Goal: Information Seeking & Learning: Learn about a topic

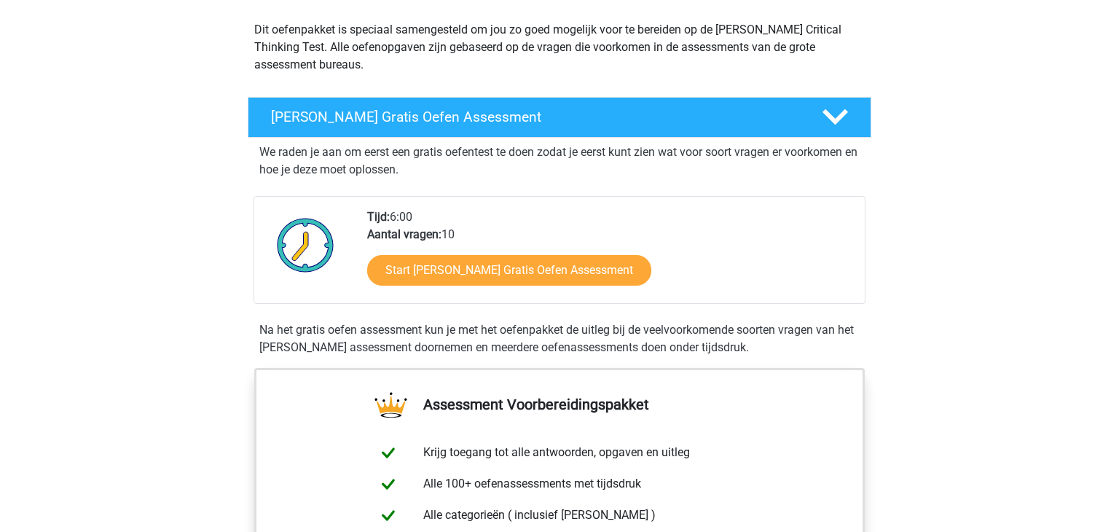
scroll to position [160, 0]
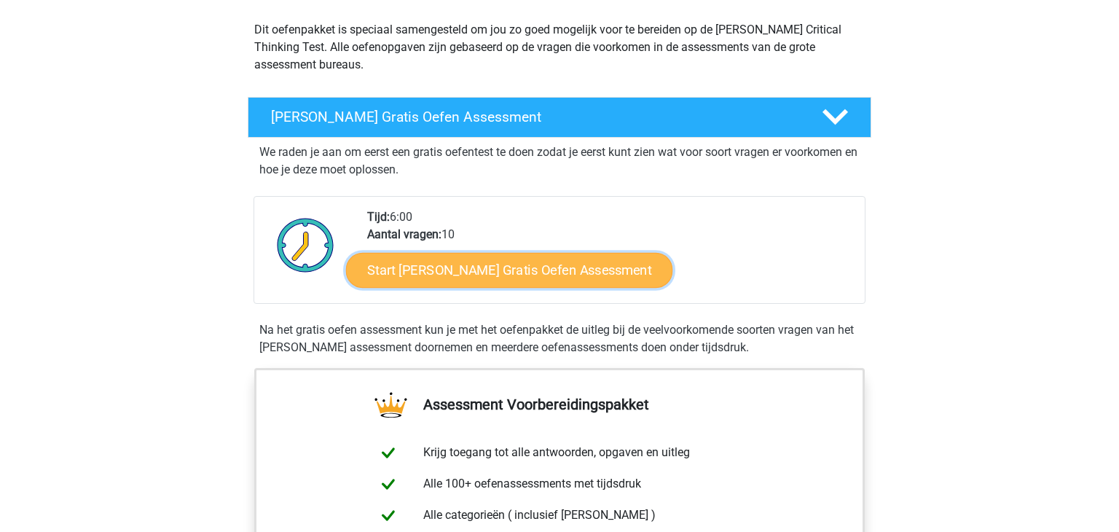
click at [473, 271] on link "Start Watson Glaser Gratis Oefen Assessment" at bounding box center [509, 270] width 327 height 35
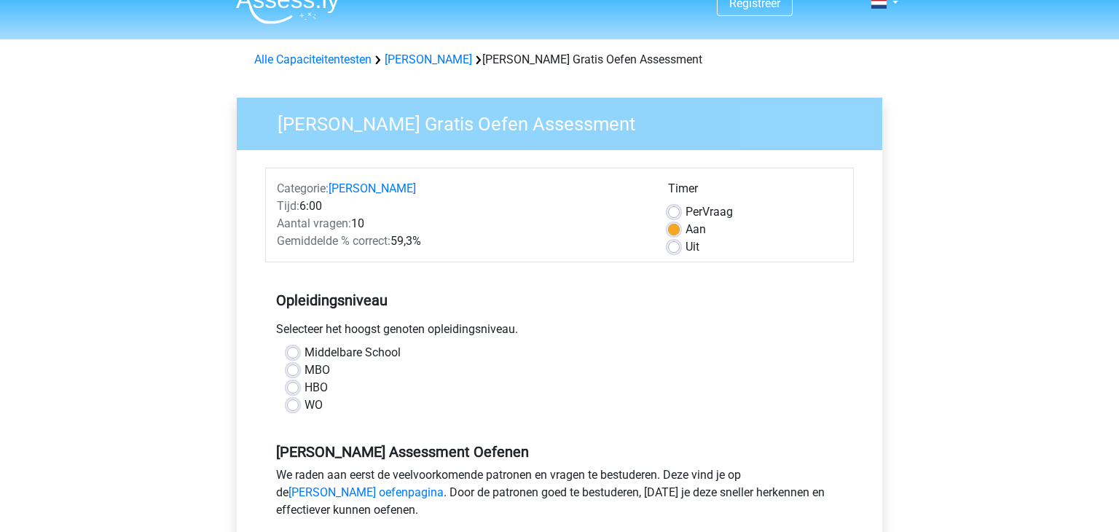
scroll to position [23, 0]
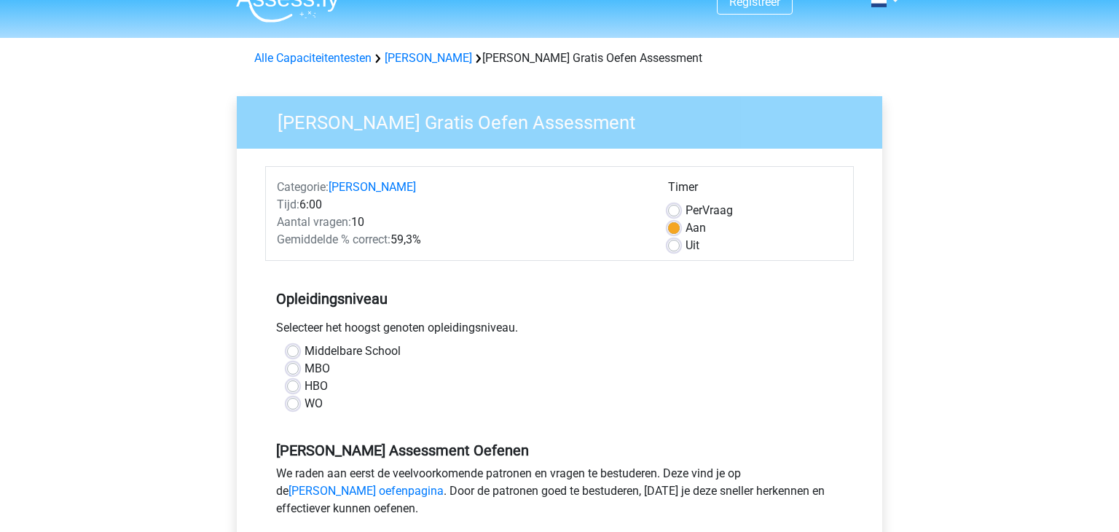
click at [305, 386] on label "HBO" at bounding box center [316, 385] width 23 height 17
click at [297, 386] on input "HBO" at bounding box center [293, 384] width 12 height 15
radio input "true"
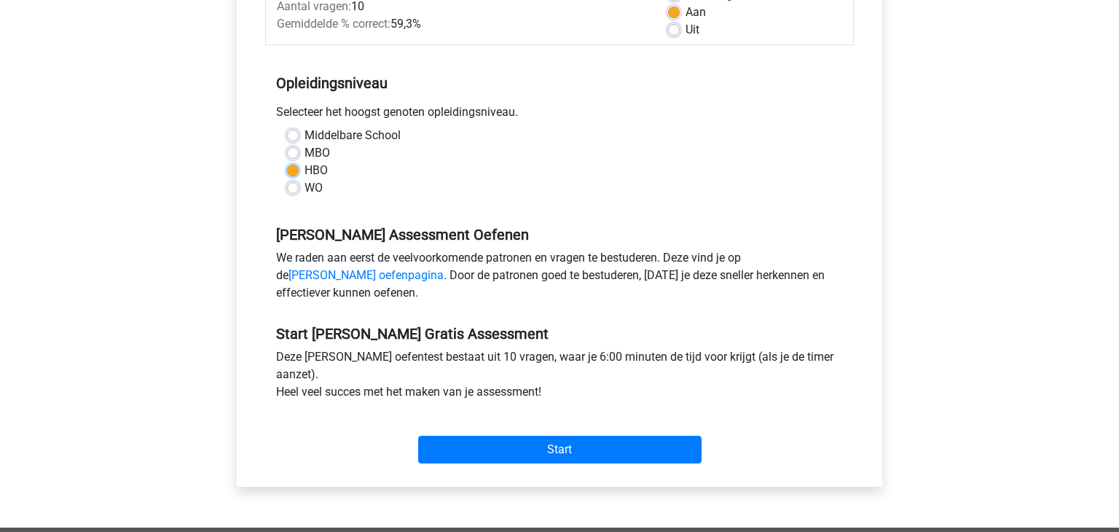
scroll to position [267, 0]
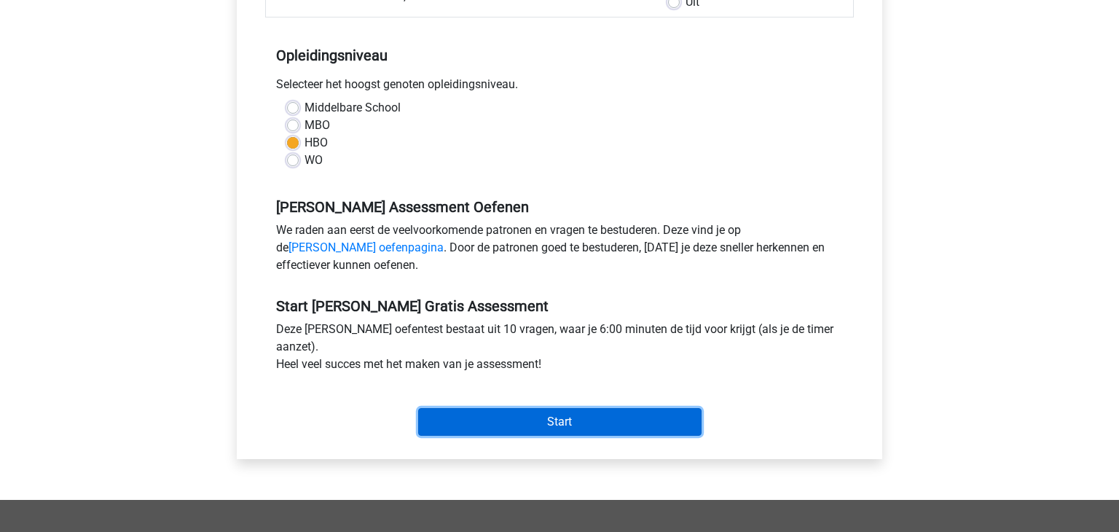
click at [567, 419] on input "Start" at bounding box center [559, 422] width 283 height 28
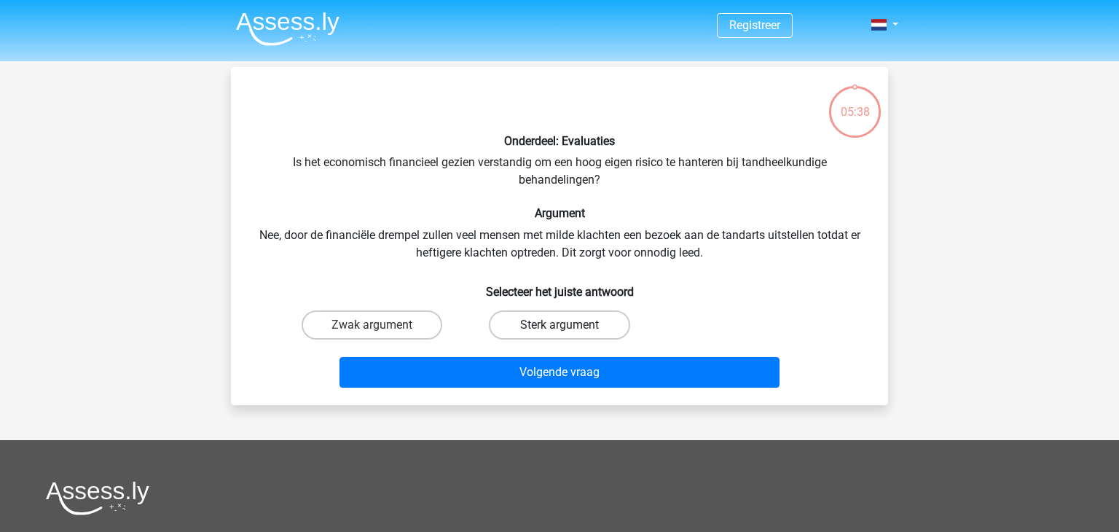
click at [575, 323] on label "Sterk argument" at bounding box center [559, 324] width 141 height 29
click at [569, 325] on input "Sterk argument" at bounding box center [564, 329] width 9 height 9
radio input "true"
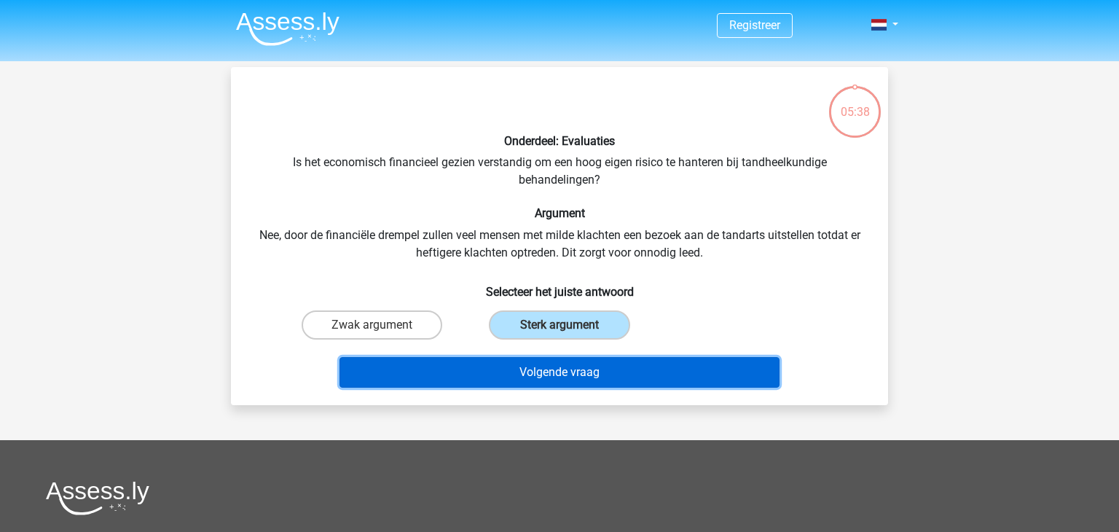
click at [585, 375] on button "Volgende vraag" at bounding box center [560, 372] width 441 height 31
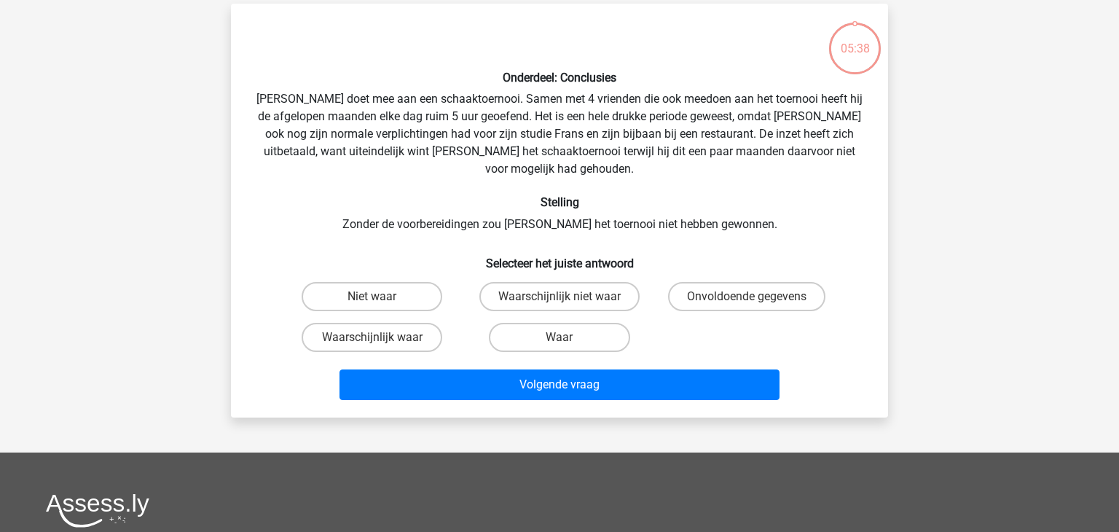
scroll to position [67, 0]
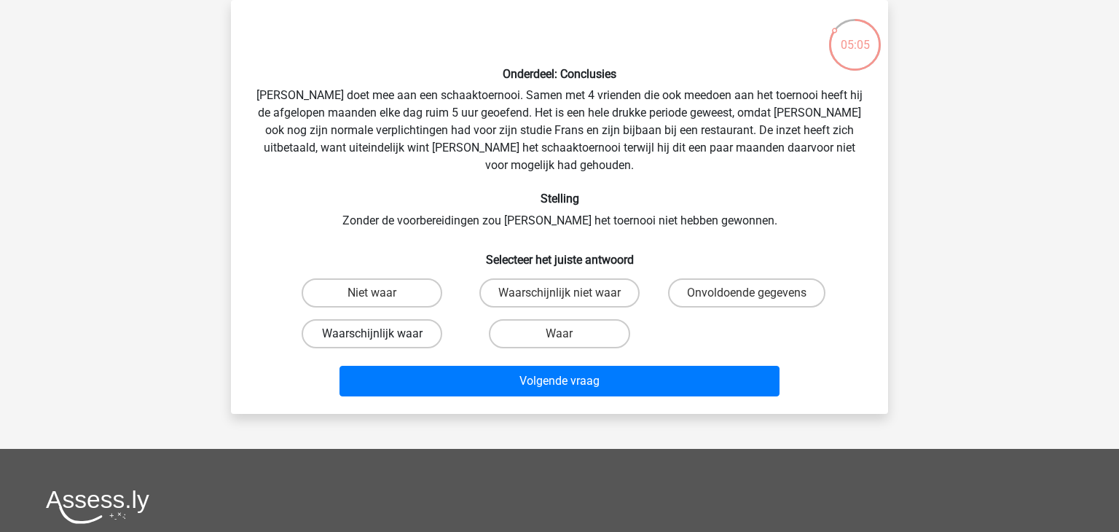
click at [398, 319] on label "Waarschijnlijk waar" at bounding box center [372, 333] width 141 height 29
click at [382, 334] on input "Waarschijnlijk waar" at bounding box center [376, 338] width 9 height 9
radio input "true"
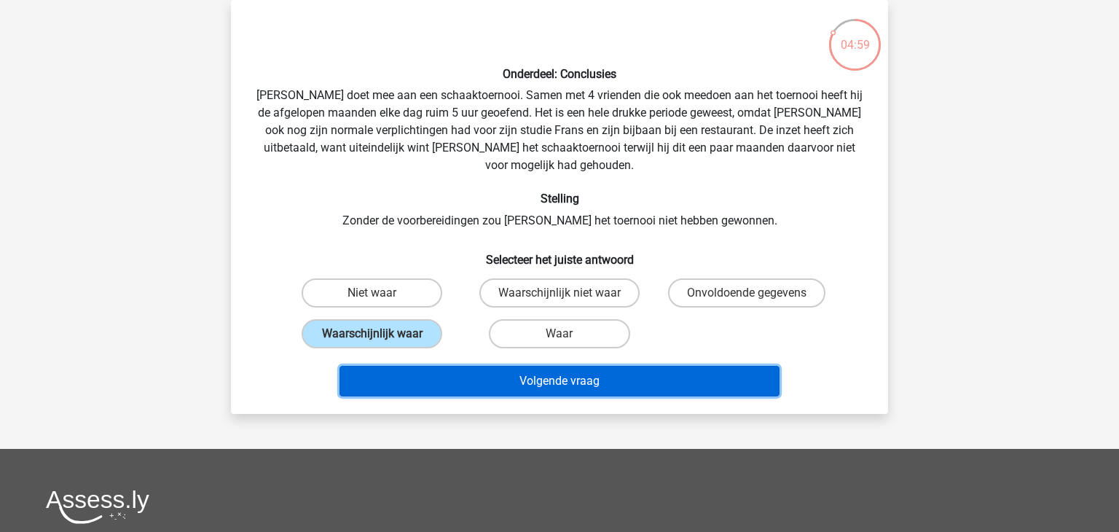
click at [589, 366] on button "Volgende vraag" at bounding box center [560, 381] width 441 height 31
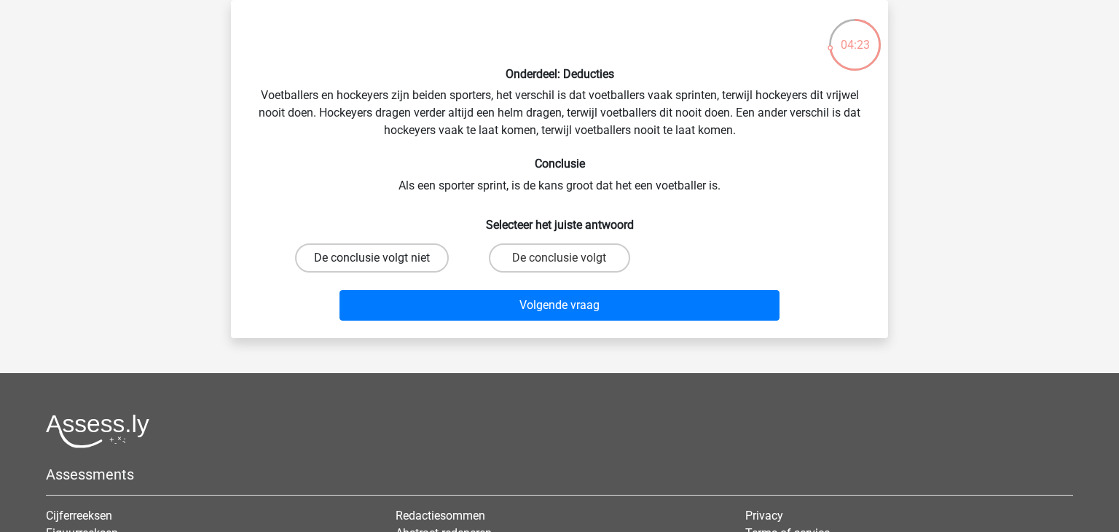
click at [388, 258] on label "De conclusie volgt niet" at bounding box center [372, 257] width 154 height 29
click at [382, 258] on input "De conclusie volgt niet" at bounding box center [376, 262] width 9 height 9
radio input "true"
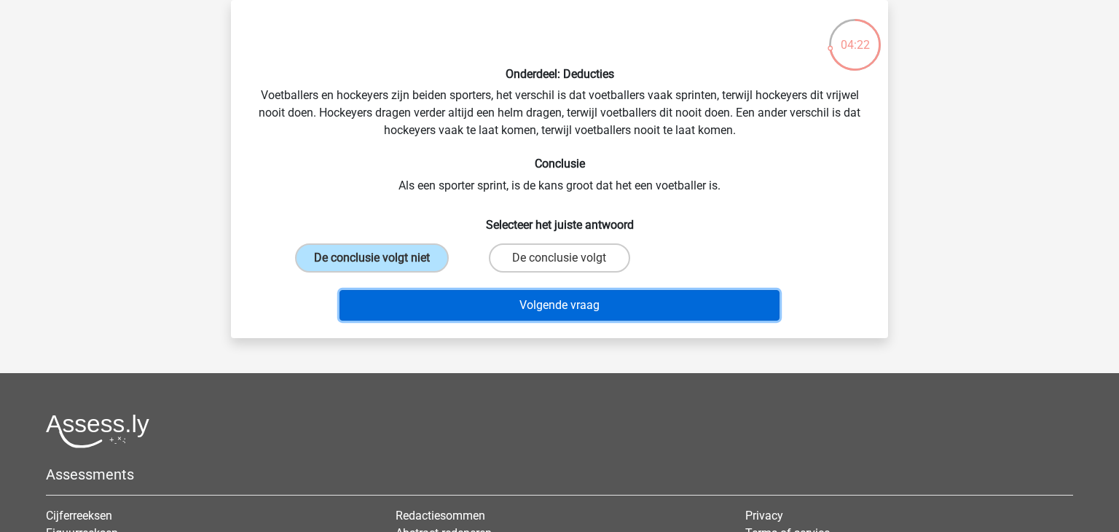
click at [576, 305] on button "Volgende vraag" at bounding box center [560, 305] width 441 height 31
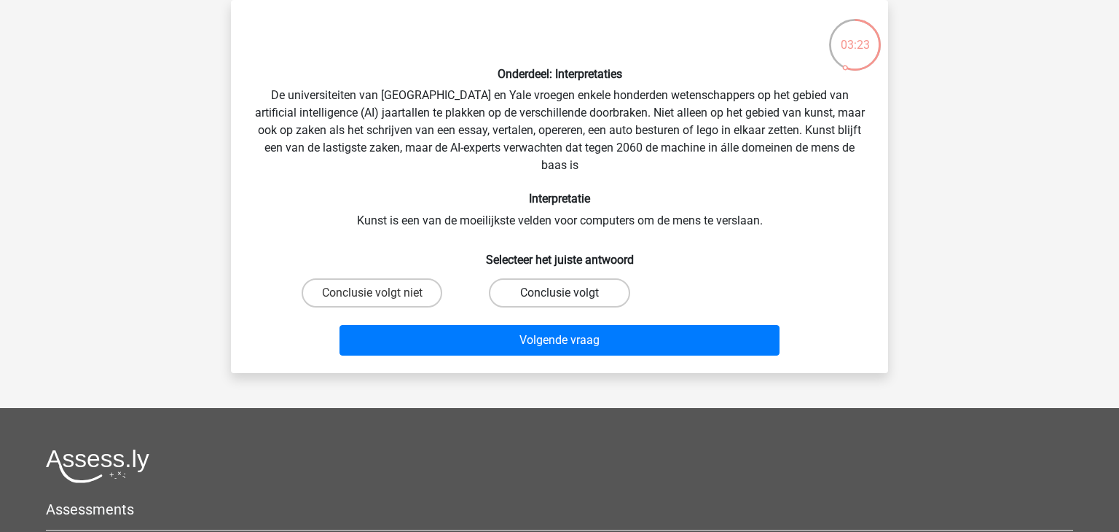
click at [554, 295] on label "Conclusie volgt" at bounding box center [559, 292] width 141 height 29
click at [560, 295] on input "Conclusie volgt" at bounding box center [564, 297] width 9 height 9
radio input "true"
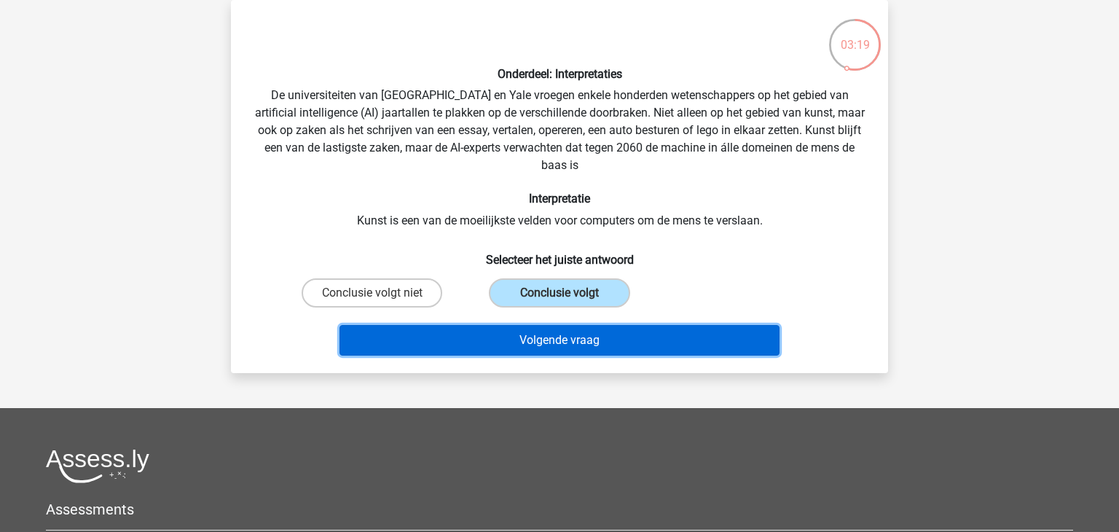
click at [557, 350] on button "Volgende vraag" at bounding box center [560, 340] width 441 height 31
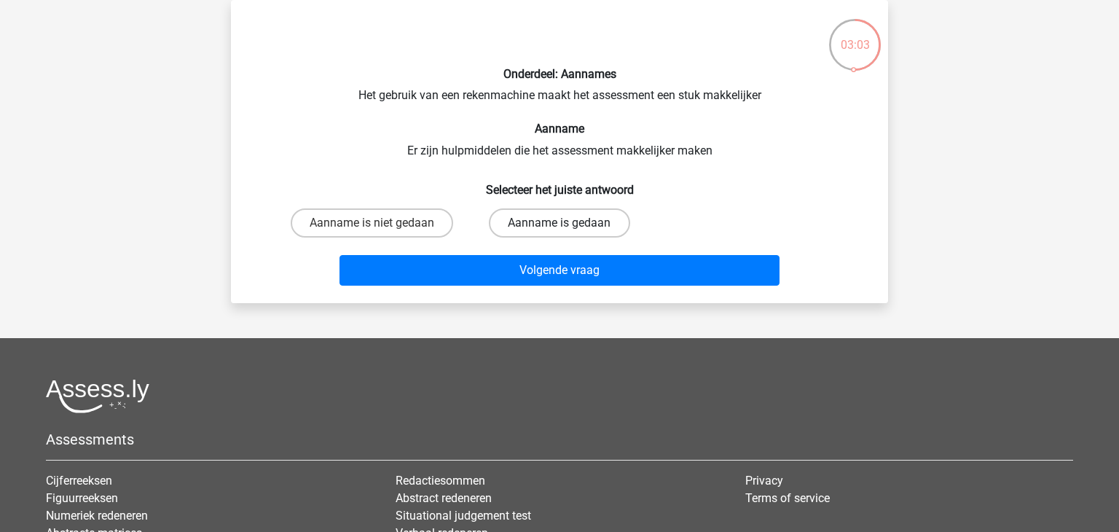
click at [546, 225] on label "Aanname is gedaan" at bounding box center [559, 222] width 141 height 29
click at [560, 225] on input "Aanname is gedaan" at bounding box center [564, 227] width 9 height 9
radio input "true"
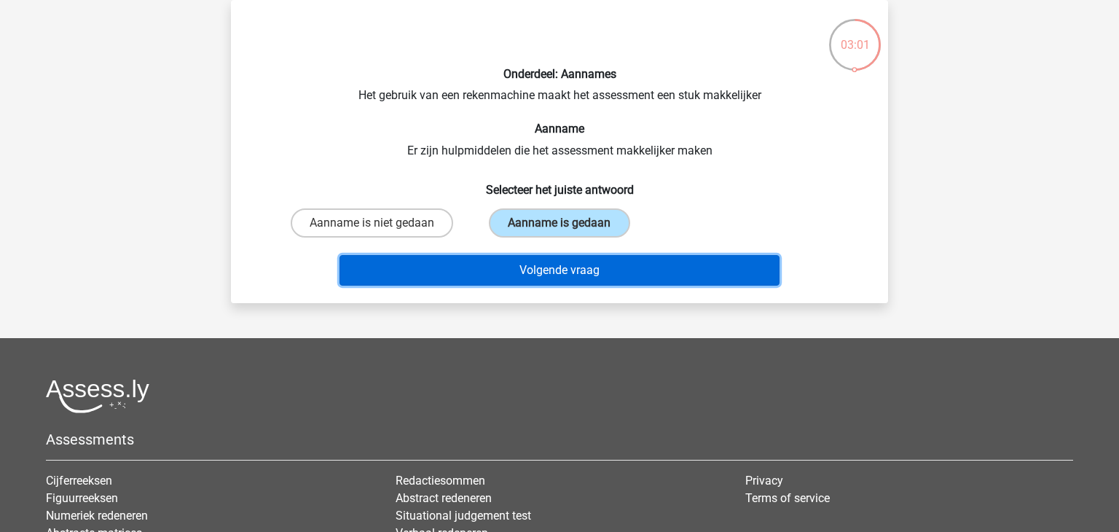
click at [552, 270] on button "Volgende vraag" at bounding box center [560, 270] width 441 height 31
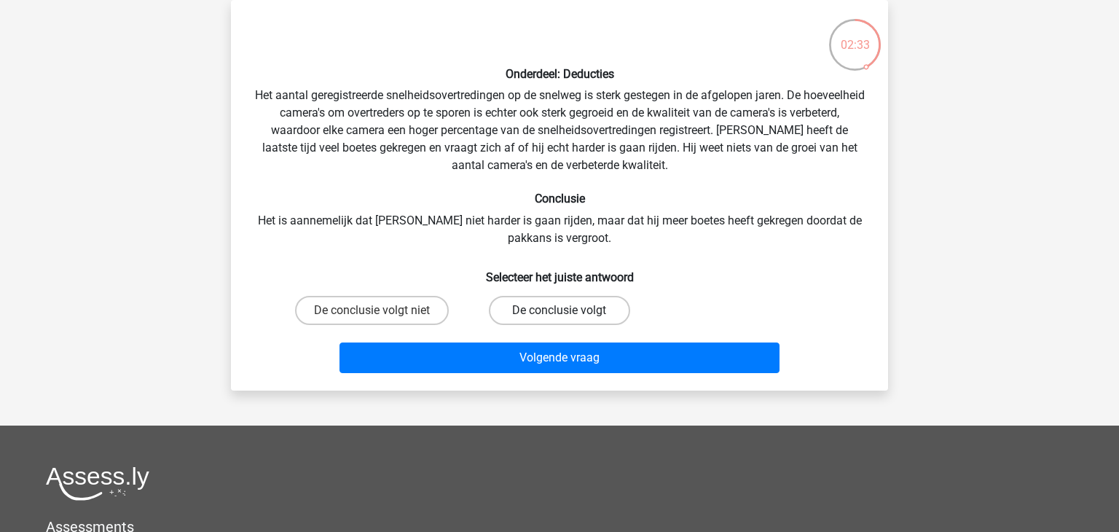
click at [568, 309] on label "De conclusie volgt" at bounding box center [559, 310] width 141 height 29
click at [568, 310] on input "De conclusie volgt" at bounding box center [564, 314] width 9 height 9
radio input "true"
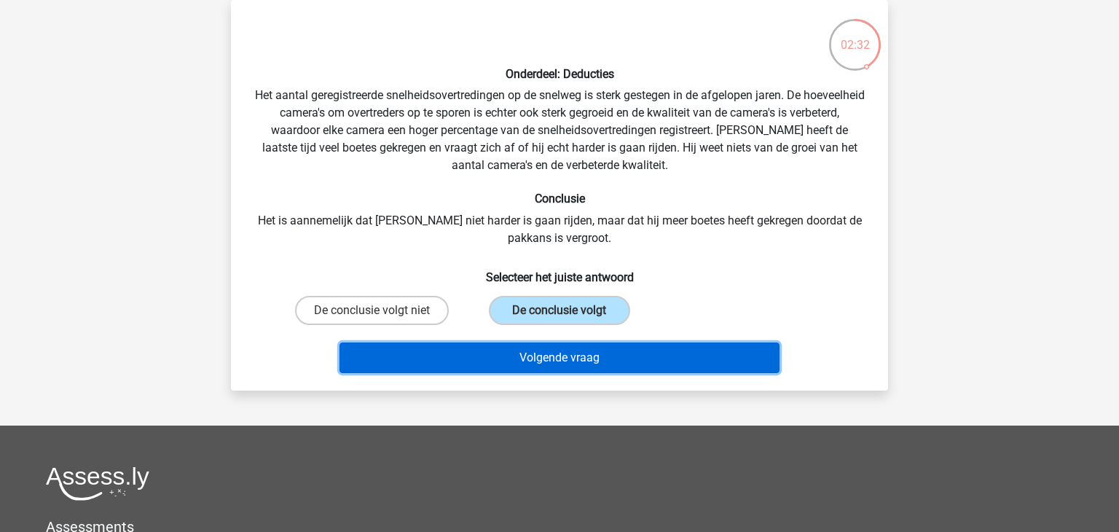
click at [584, 355] on button "Volgende vraag" at bounding box center [560, 357] width 441 height 31
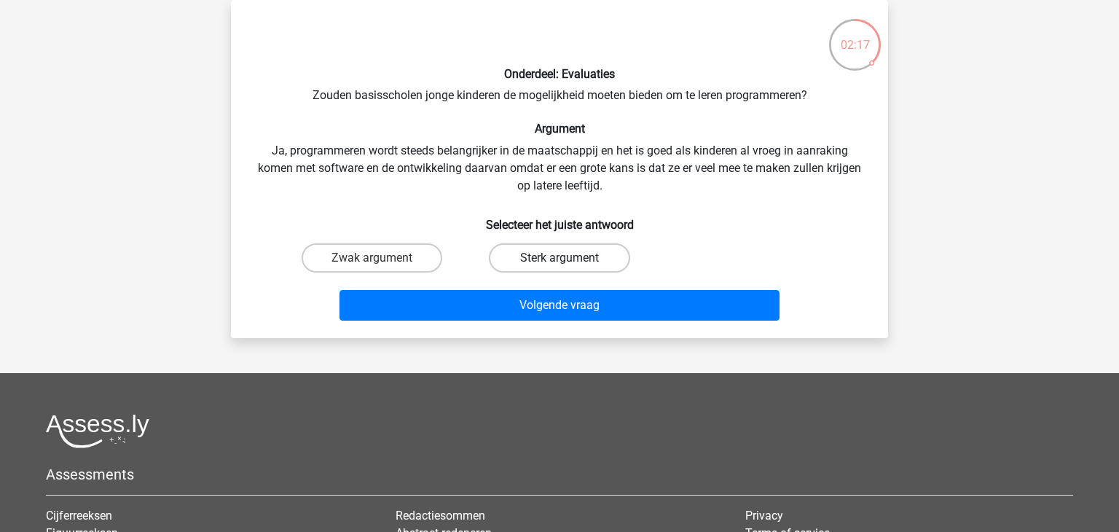
click at [559, 253] on label "Sterk argument" at bounding box center [559, 257] width 141 height 29
click at [560, 258] on input "Sterk argument" at bounding box center [564, 262] width 9 height 9
radio input "true"
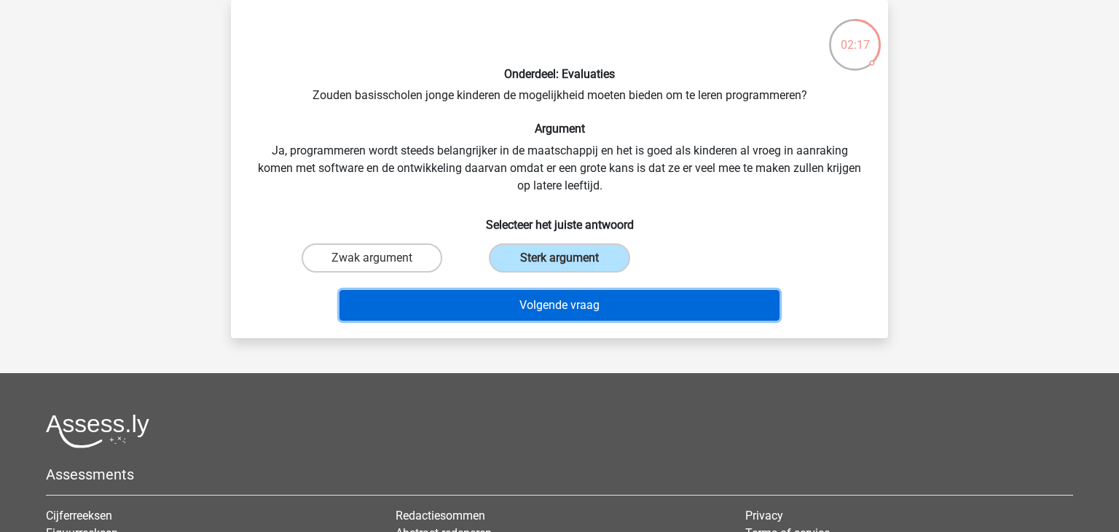
click at [560, 299] on button "Volgende vraag" at bounding box center [560, 305] width 441 height 31
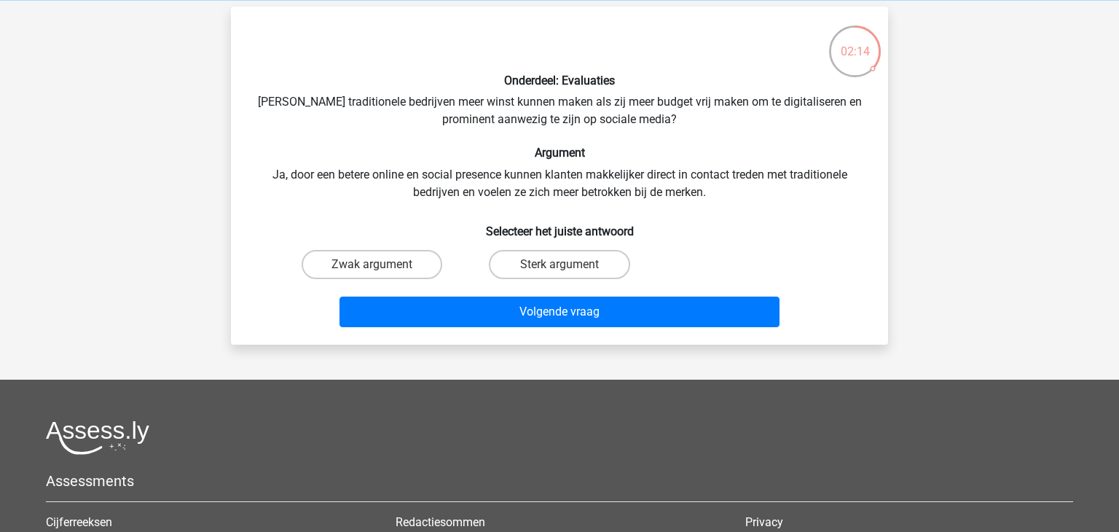
scroll to position [52, 0]
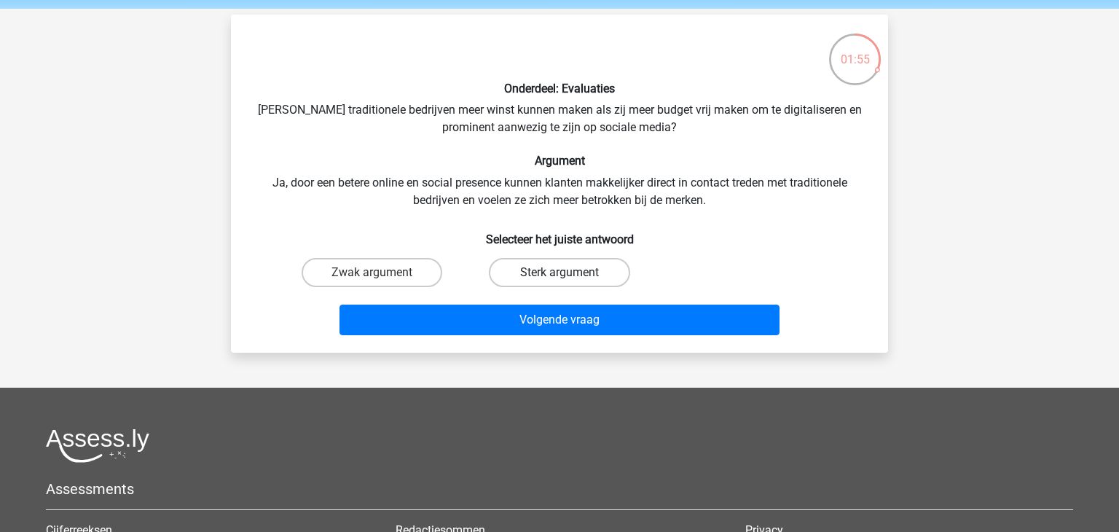
click at [600, 271] on label "Sterk argument" at bounding box center [559, 272] width 141 height 29
click at [569, 273] on input "Sterk argument" at bounding box center [564, 277] width 9 height 9
radio input "true"
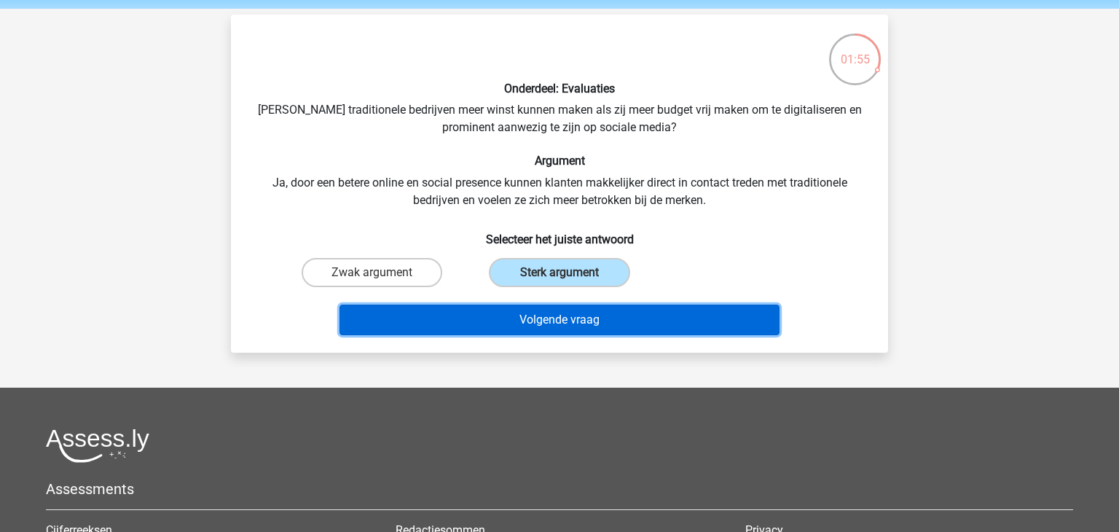
click at [589, 324] on button "Volgende vraag" at bounding box center [560, 320] width 441 height 31
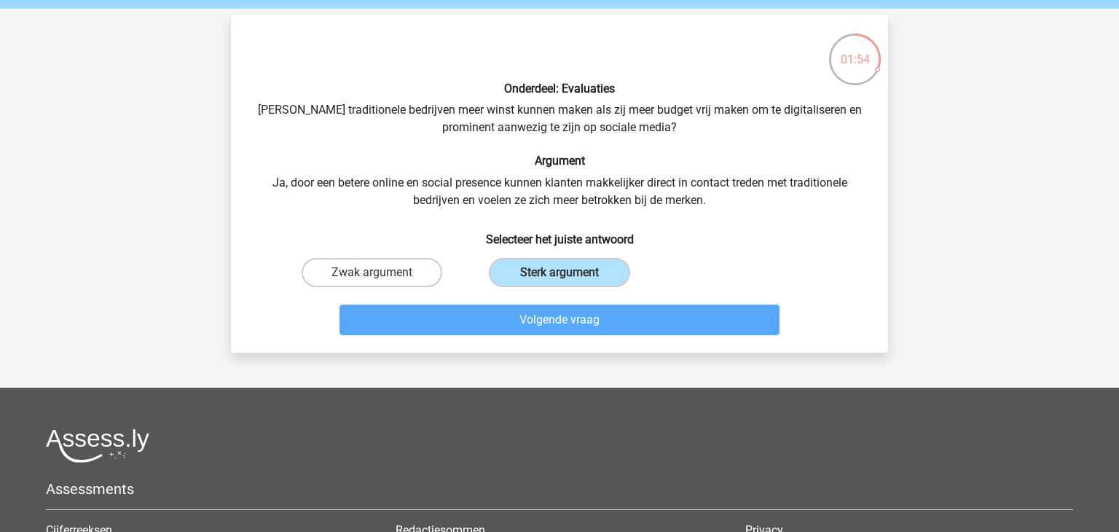
scroll to position [67, 0]
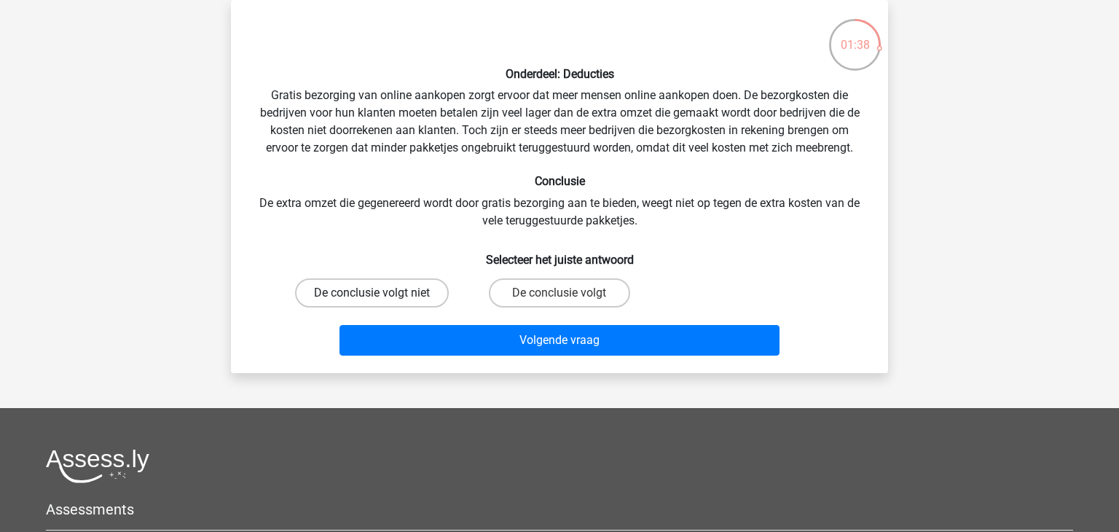
click at [353, 299] on label "De conclusie volgt niet" at bounding box center [372, 292] width 154 height 29
click at [372, 299] on input "De conclusie volgt niet" at bounding box center [376, 297] width 9 height 9
radio input "true"
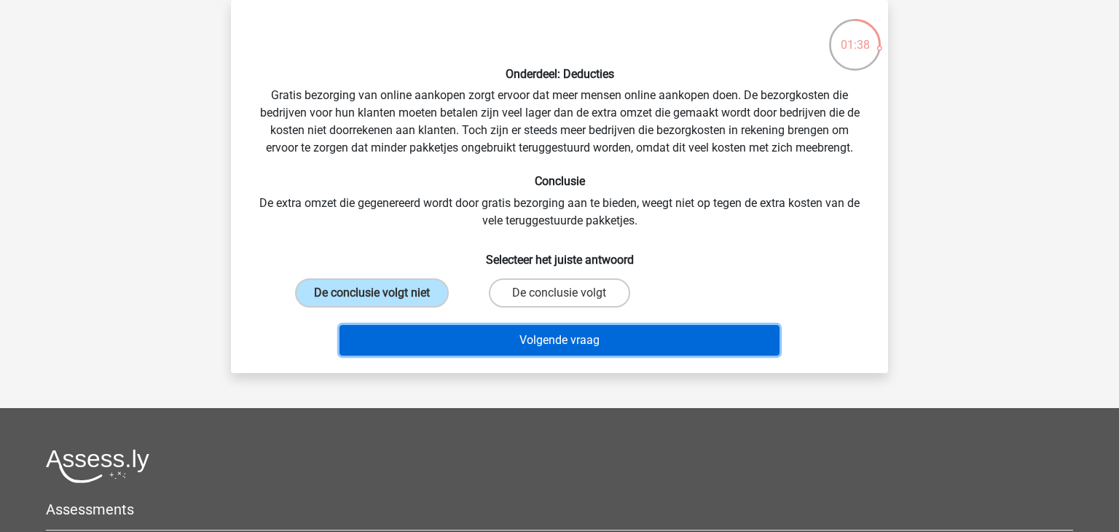
click at [511, 342] on button "Volgende vraag" at bounding box center [560, 340] width 441 height 31
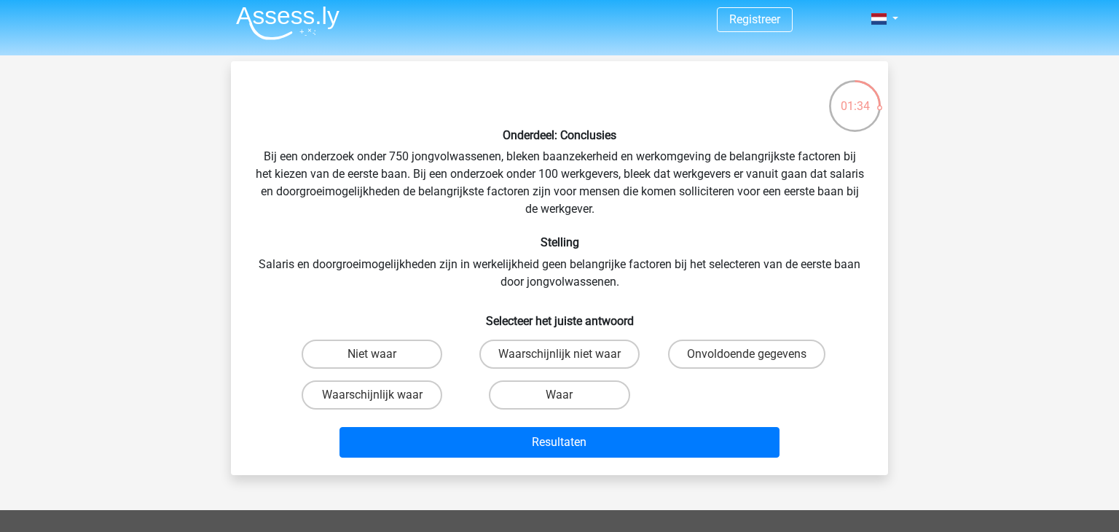
scroll to position [0, 0]
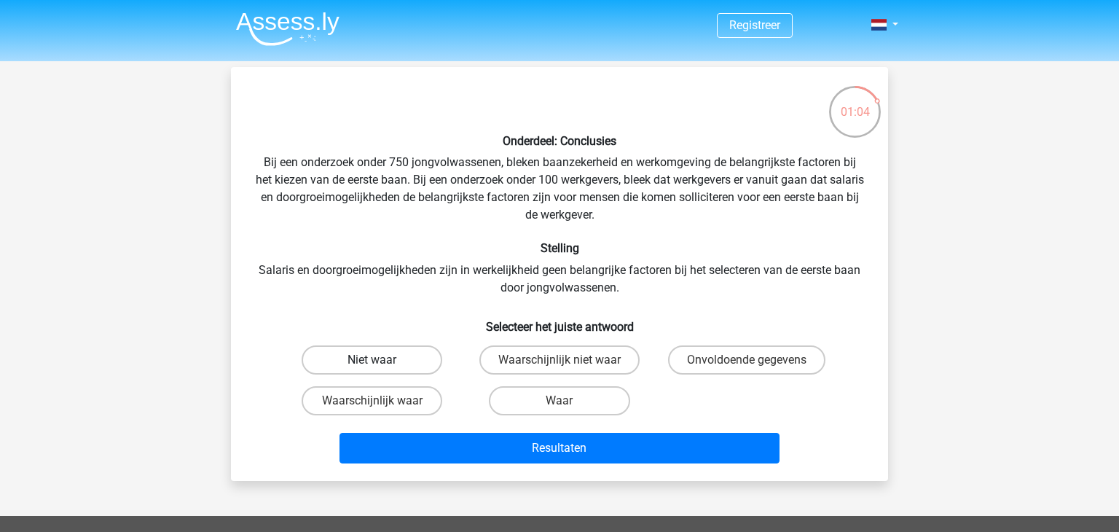
click at [380, 357] on label "Niet waar" at bounding box center [372, 359] width 141 height 29
click at [380, 360] on input "Niet waar" at bounding box center [376, 364] width 9 height 9
radio input "true"
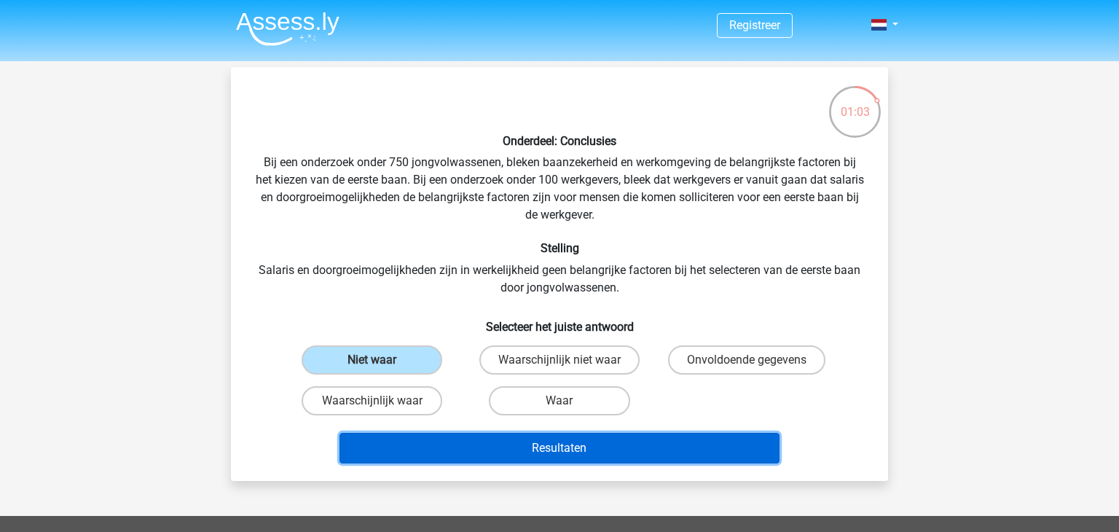
click at [570, 443] on button "Resultaten" at bounding box center [560, 448] width 441 height 31
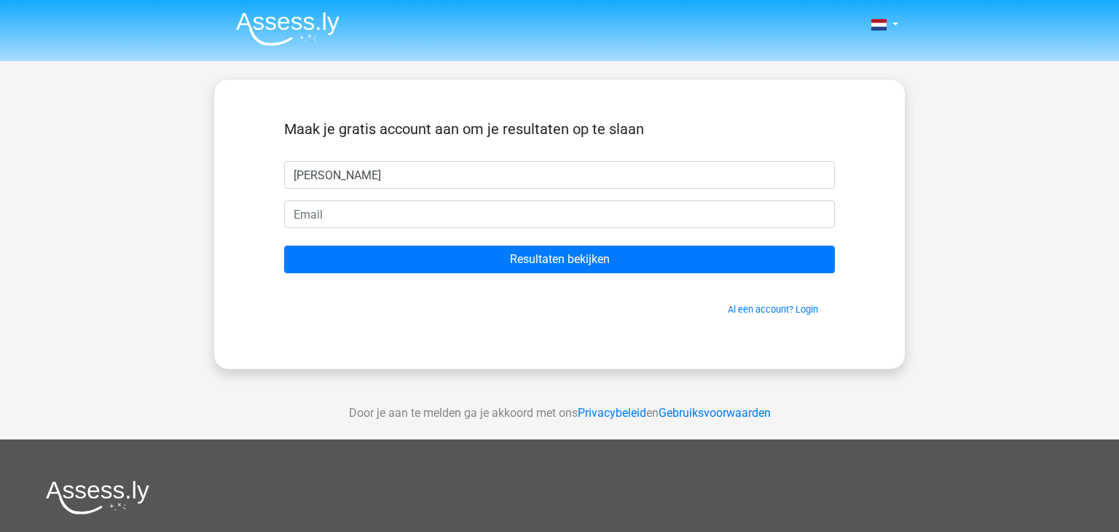
type input "Miranda"
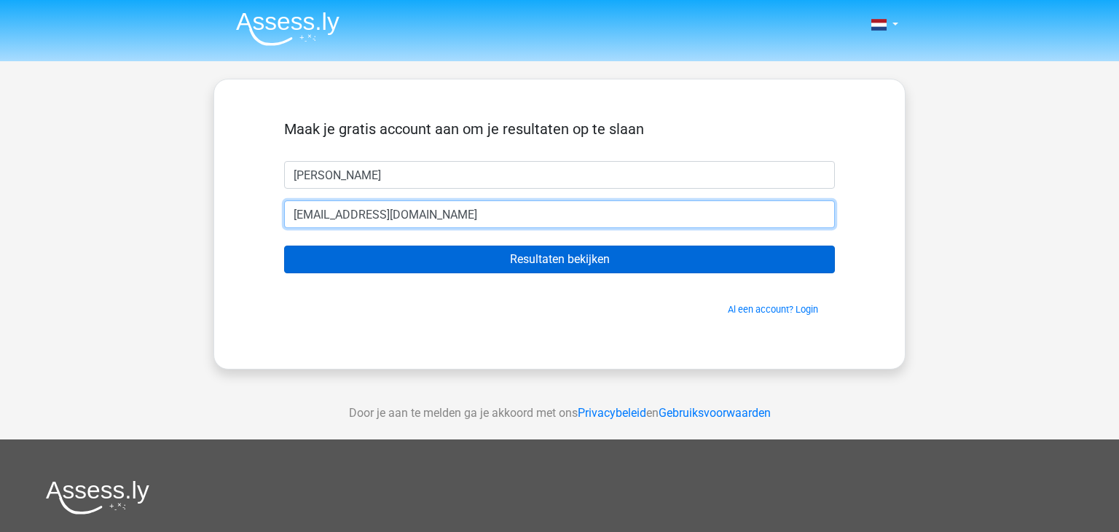
type input "nielandje_lallieball@live.nl"
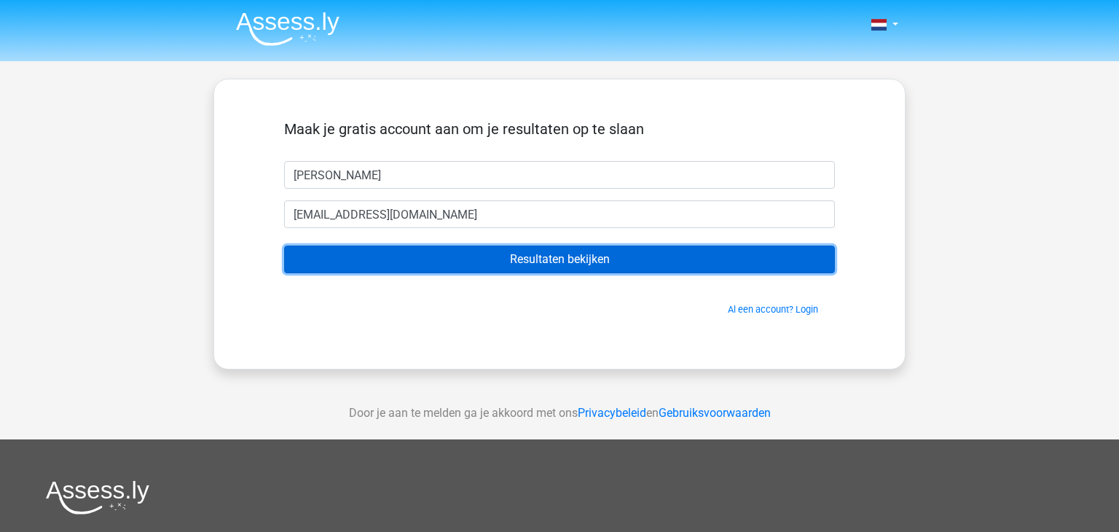
click at [595, 261] on input "Resultaten bekijken" at bounding box center [559, 260] width 551 height 28
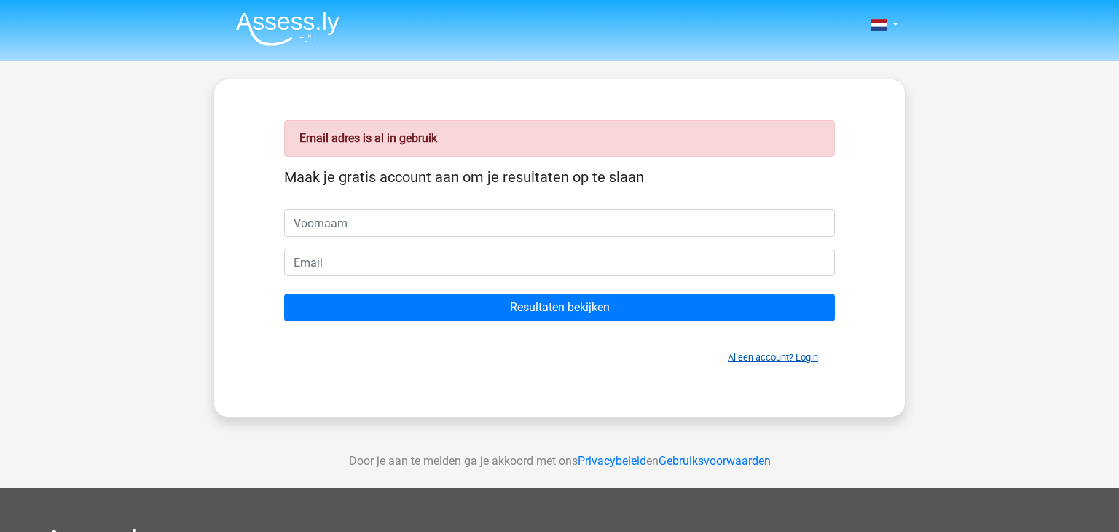
click at [788, 360] on link "Al een account? Login" at bounding box center [773, 357] width 90 height 11
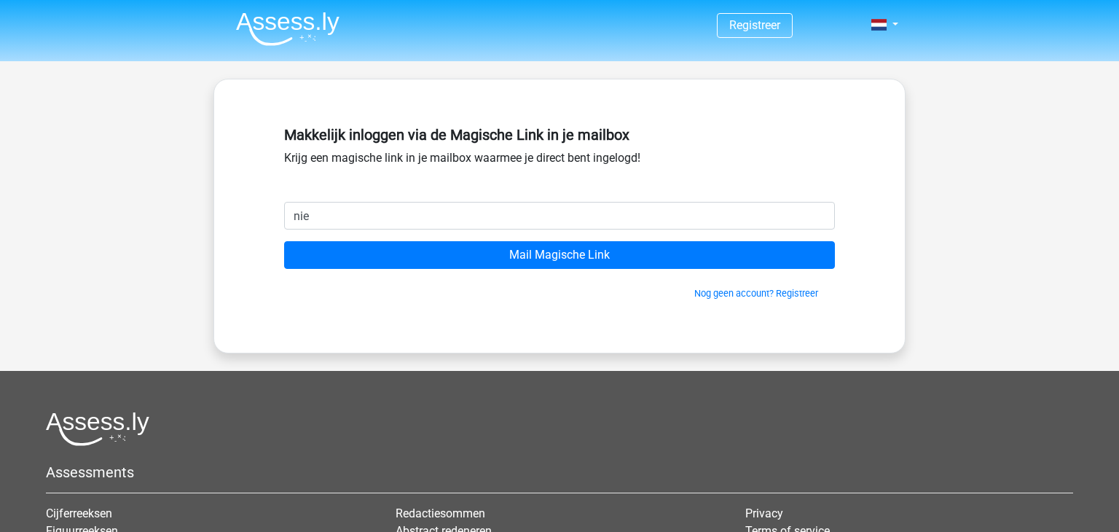
type input "[EMAIL_ADDRESS][DOMAIN_NAME]"
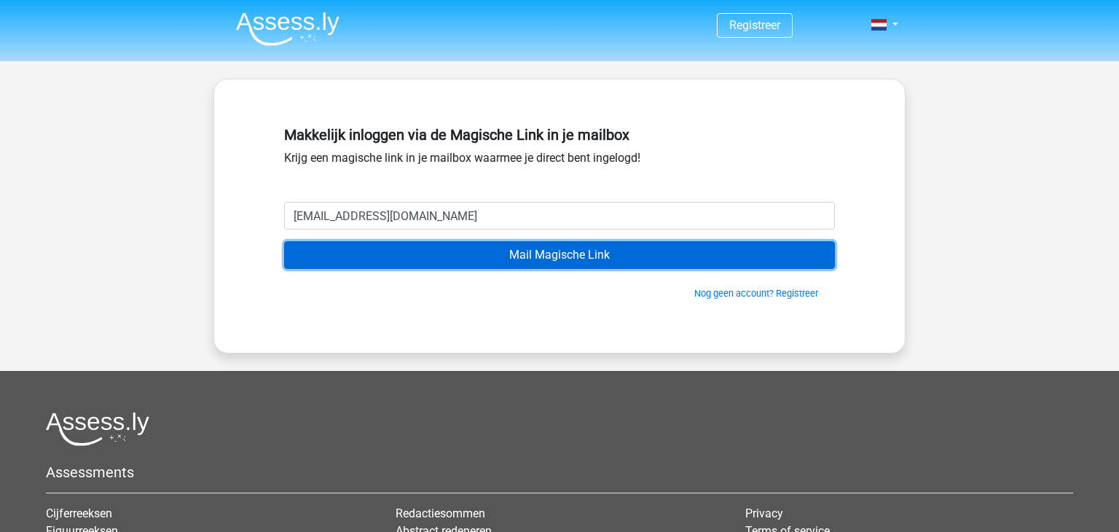
click at [558, 259] on input "Mail Magische Link" at bounding box center [559, 255] width 551 height 28
